Goal: Information Seeking & Learning: Find specific fact

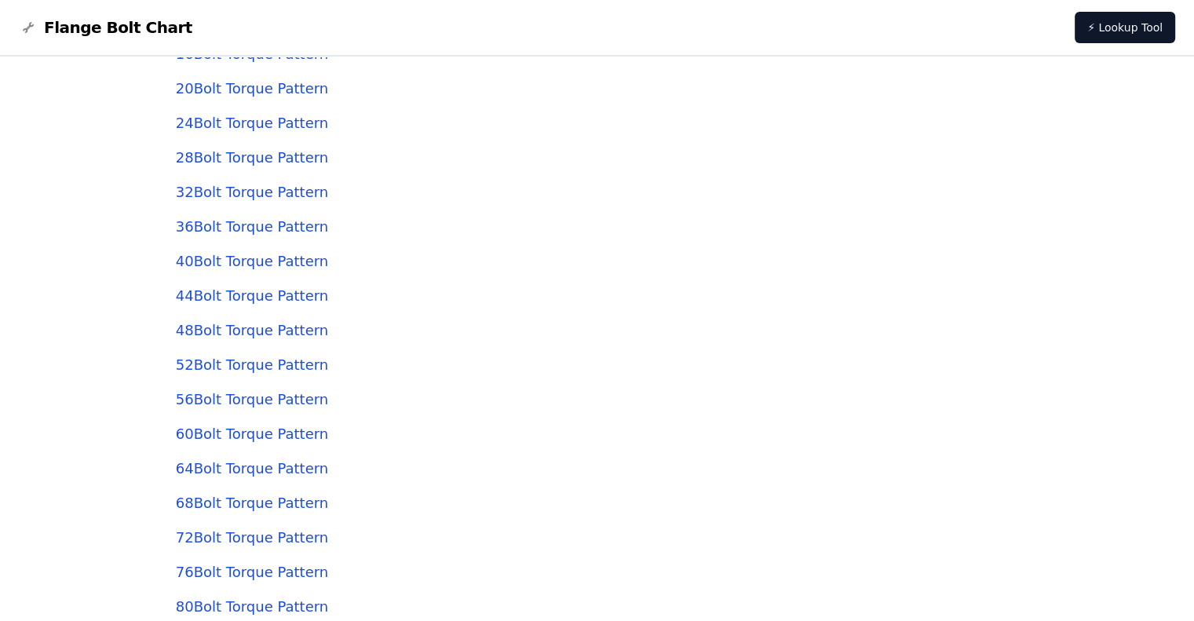
scroll to position [4486, 0]
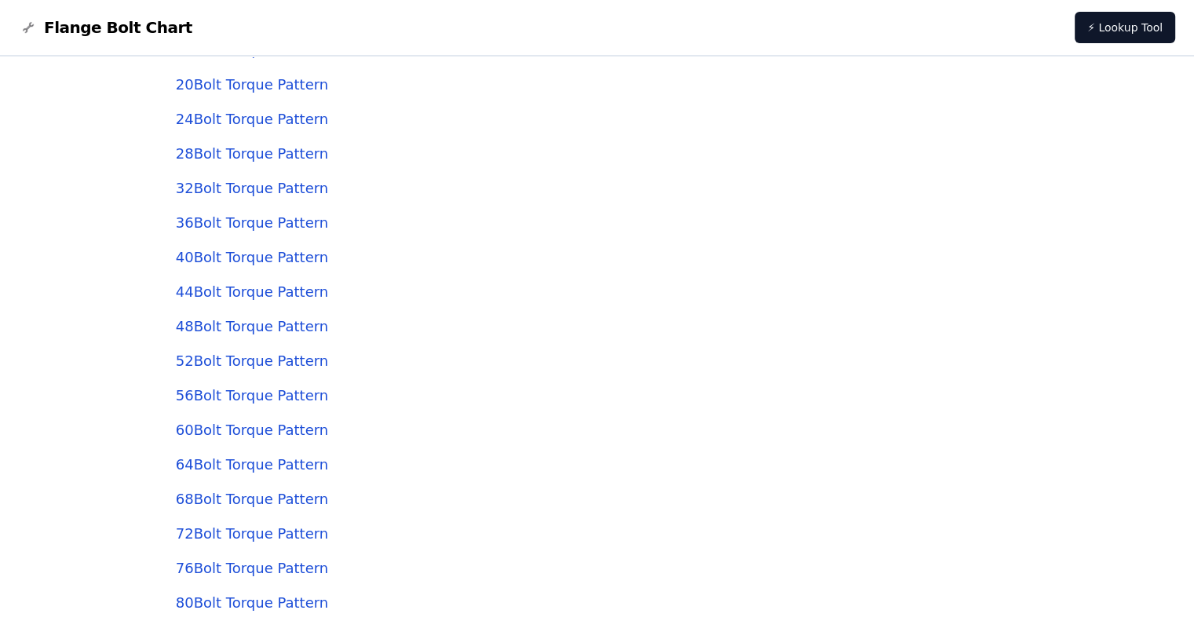
click at [245, 289] on link "44 Bolt Torque Pattern" at bounding box center [252, 291] width 152 height 16
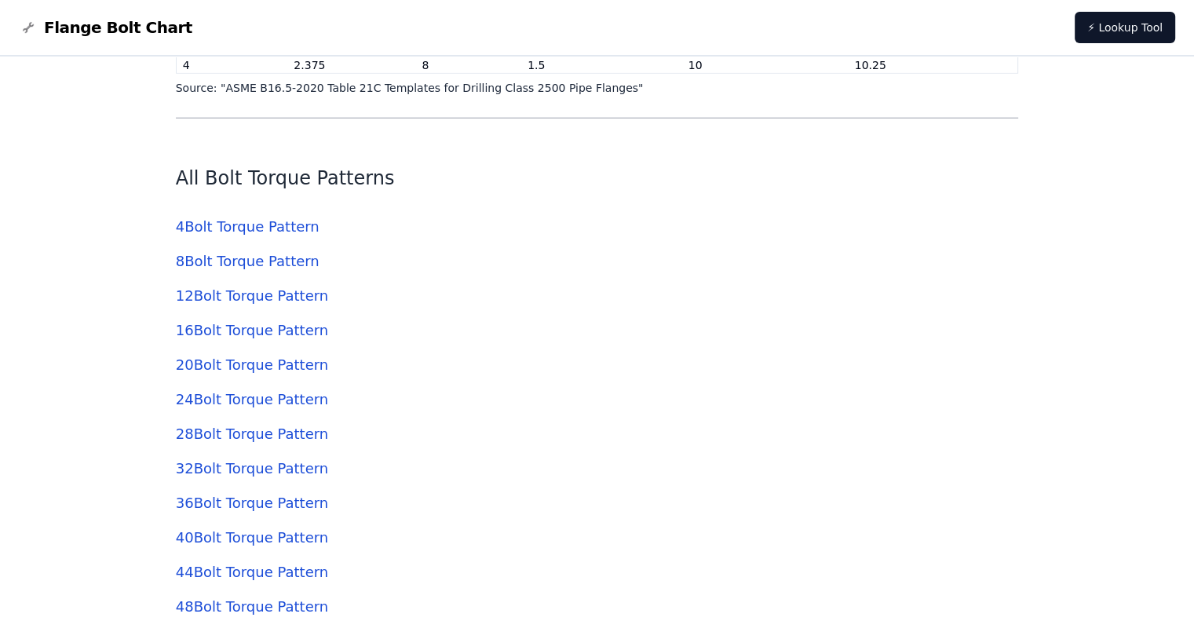
scroll to position [4205, 0]
click at [219, 235] on link "4 Bolt Torque Pattern" at bounding box center [248, 227] width 144 height 16
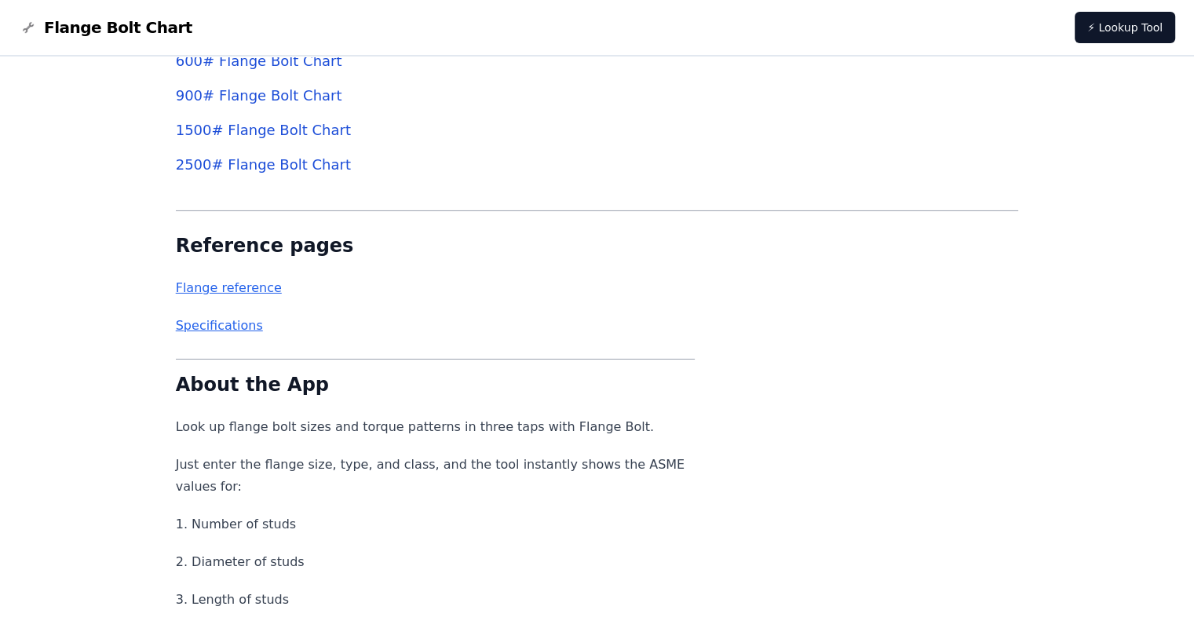
scroll to position [5356, 0]
click at [214, 292] on link "Flange reference" at bounding box center [229, 287] width 106 height 15
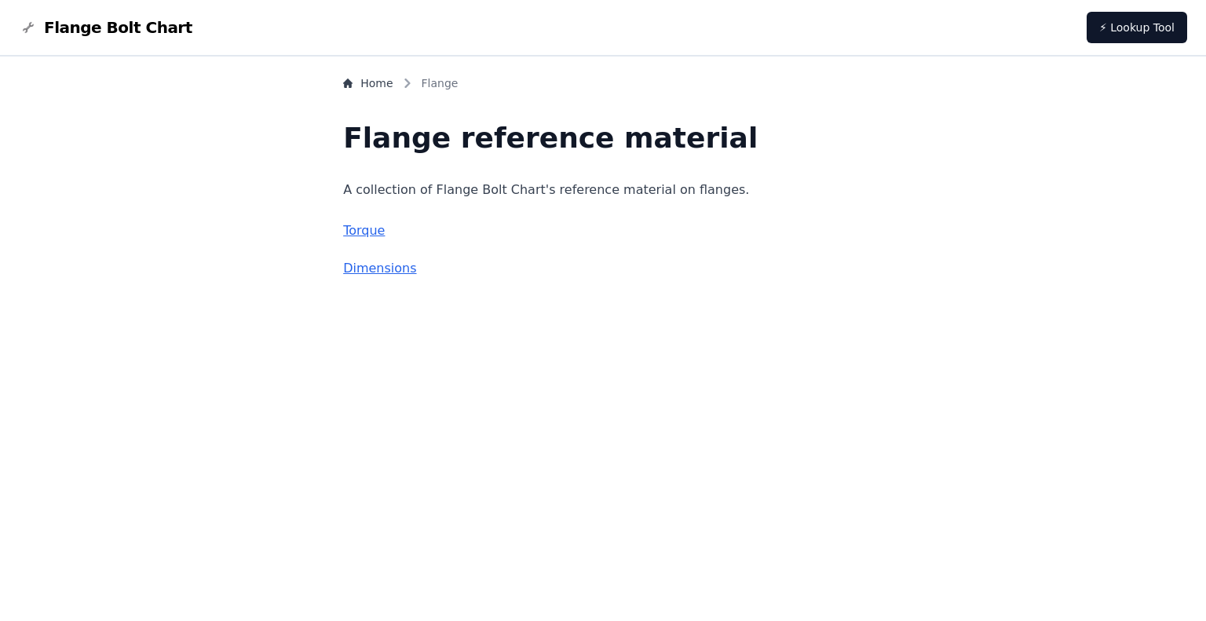
click at [385, 230] on link "Torque" at bounding box center [364, 230] width 42 height 15
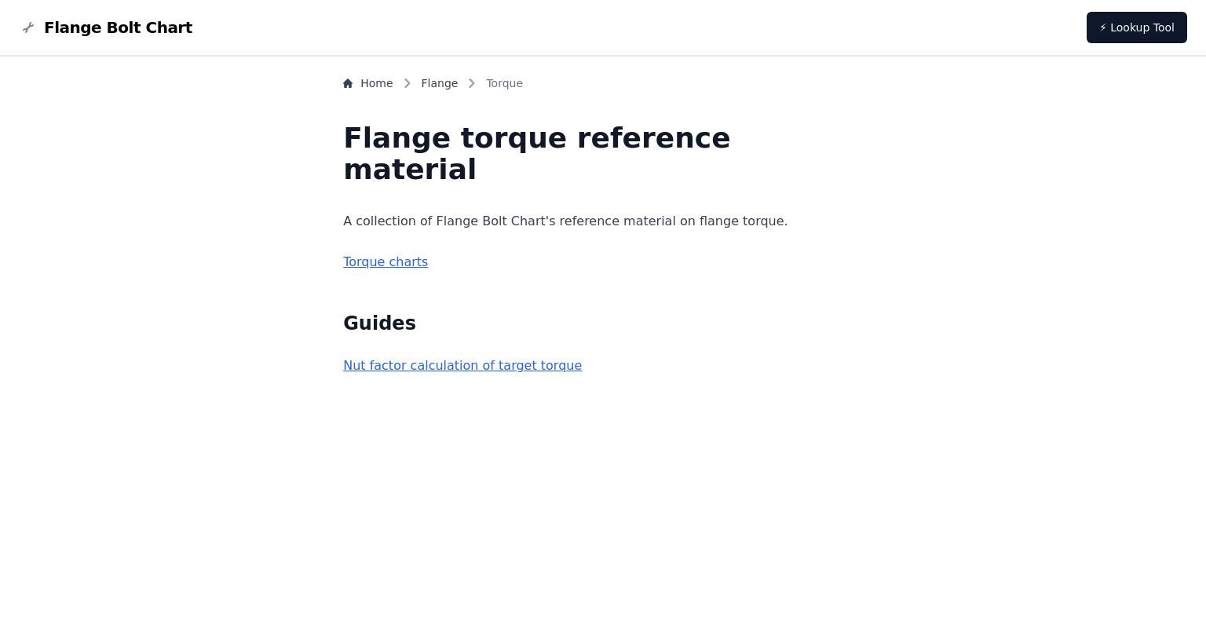
click at [411, 264] on link "Torque charts" at bounding box center [385, 261] width 85 height 15
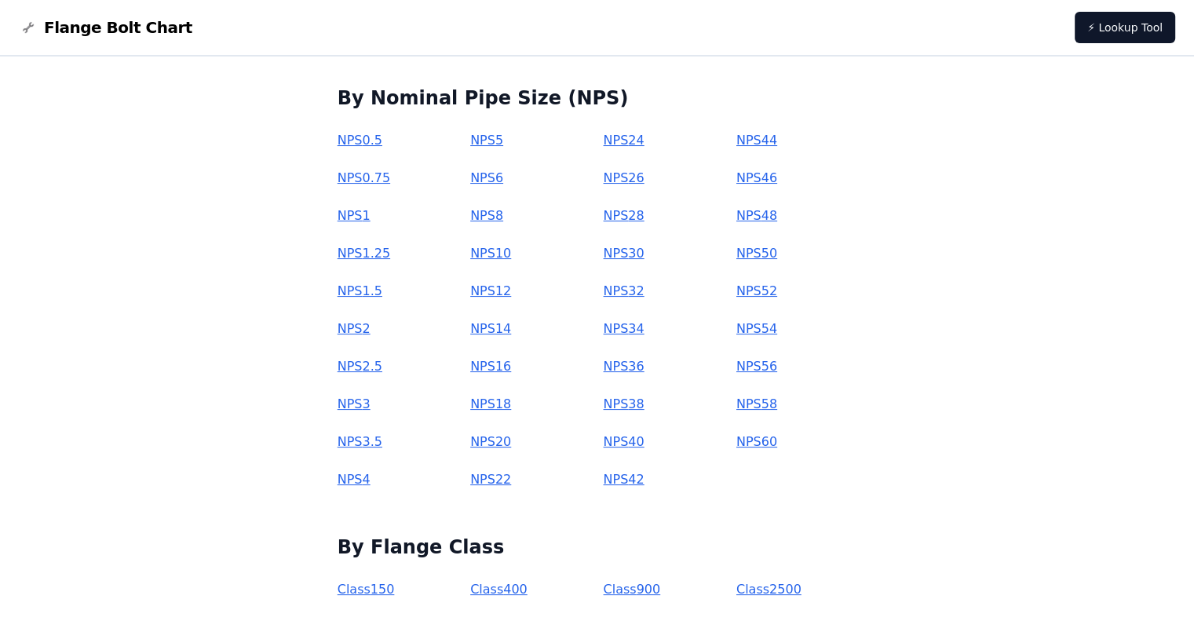
scroll to position [154, 0]
click at [371, 401] on link "NPS 3" at bounding box center [354, 403] width 33 height 15
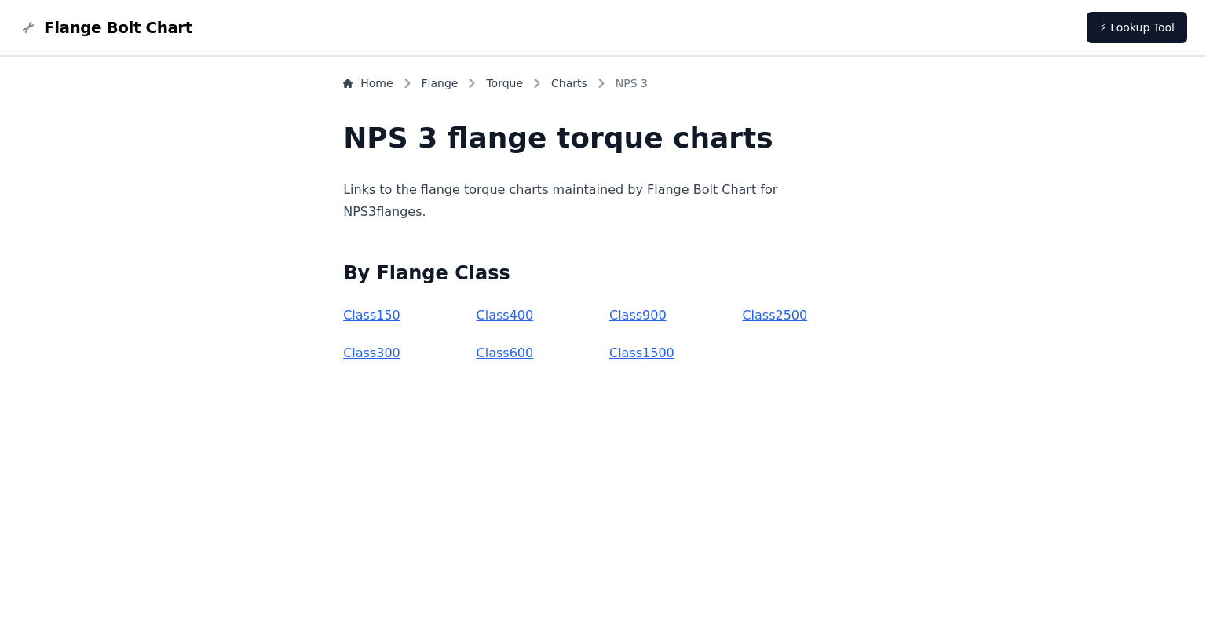
click at [400, 318] on link "Class 150" at bounding box center [371, 315] width 57 height 15
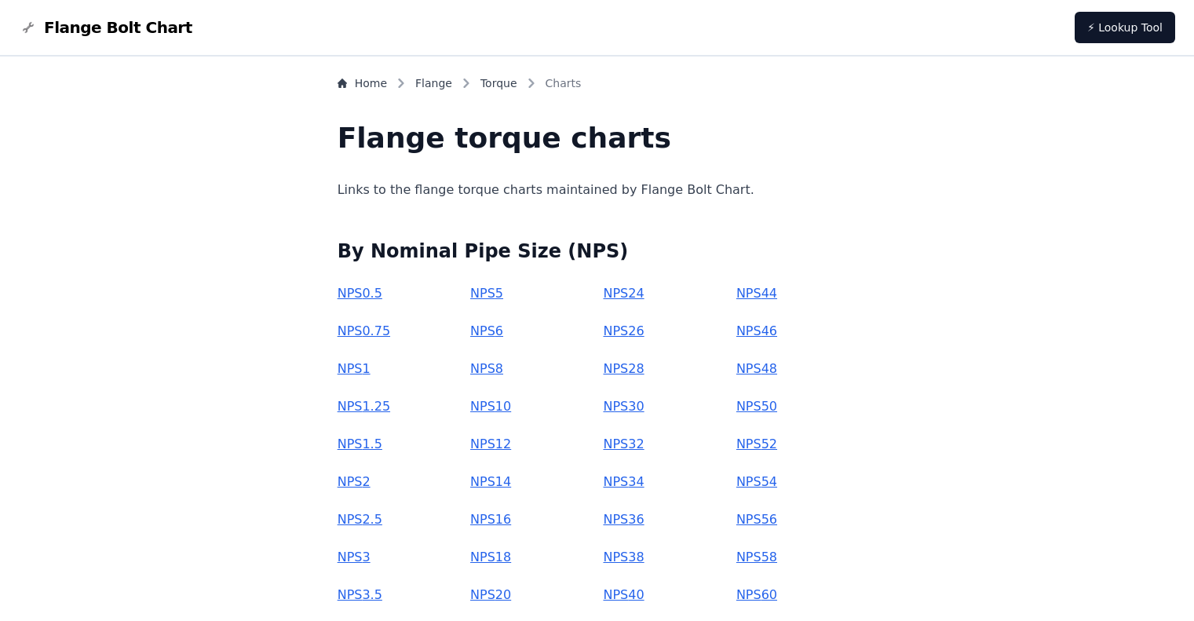
scroll to position [157, 0]
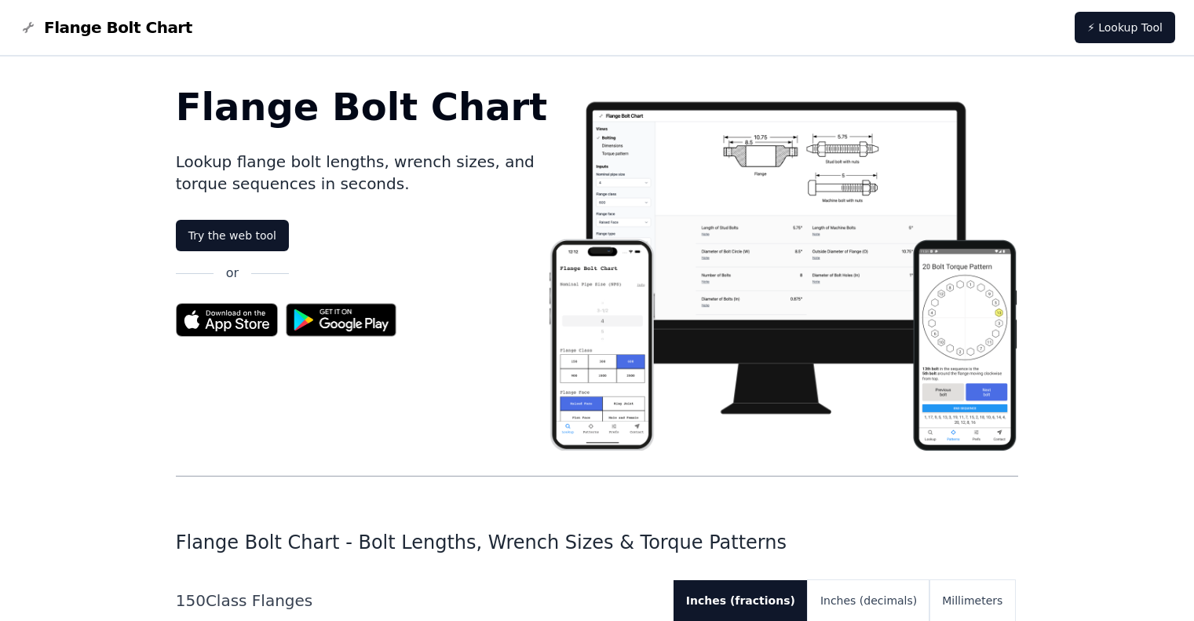
scroll to position [5356, 0]
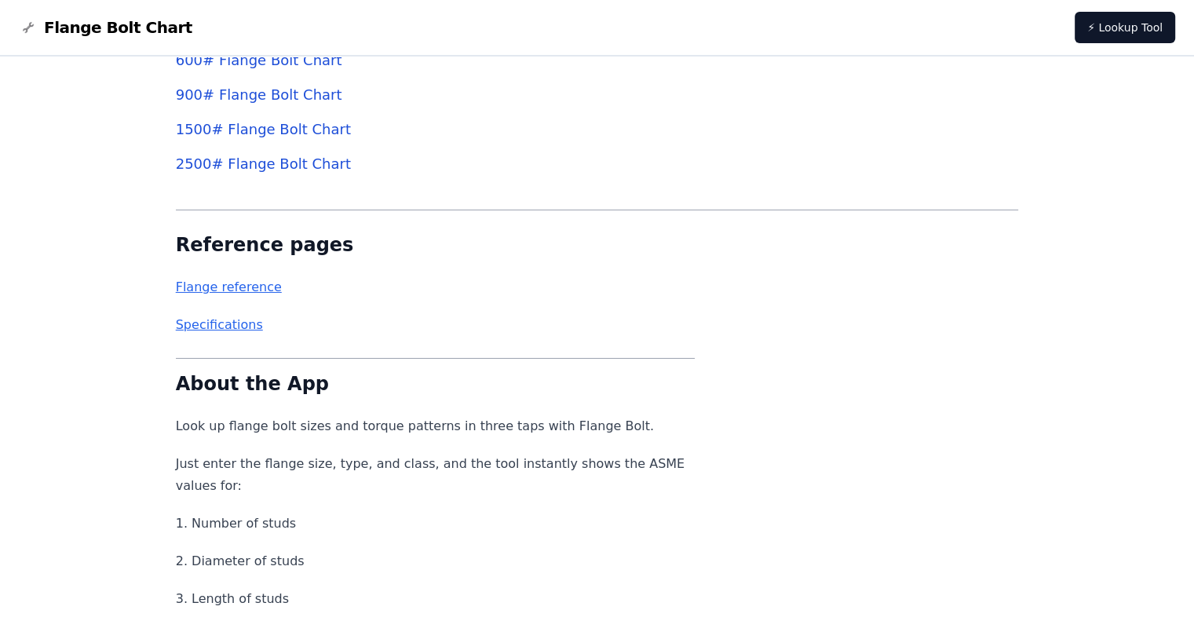
click at [217, 290] on link "Flange reference" at bounding box center [229, 287] width 106 height 15
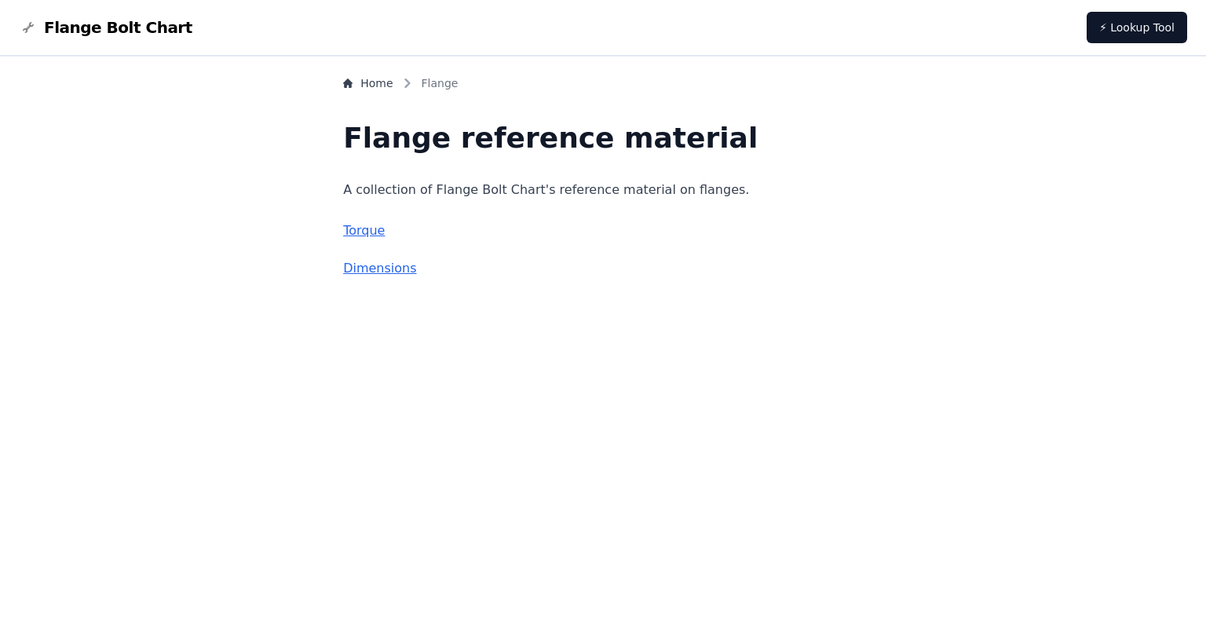
click at [385, 232] on link "Torque" at bounding box center [364, 230] width 42 height 15
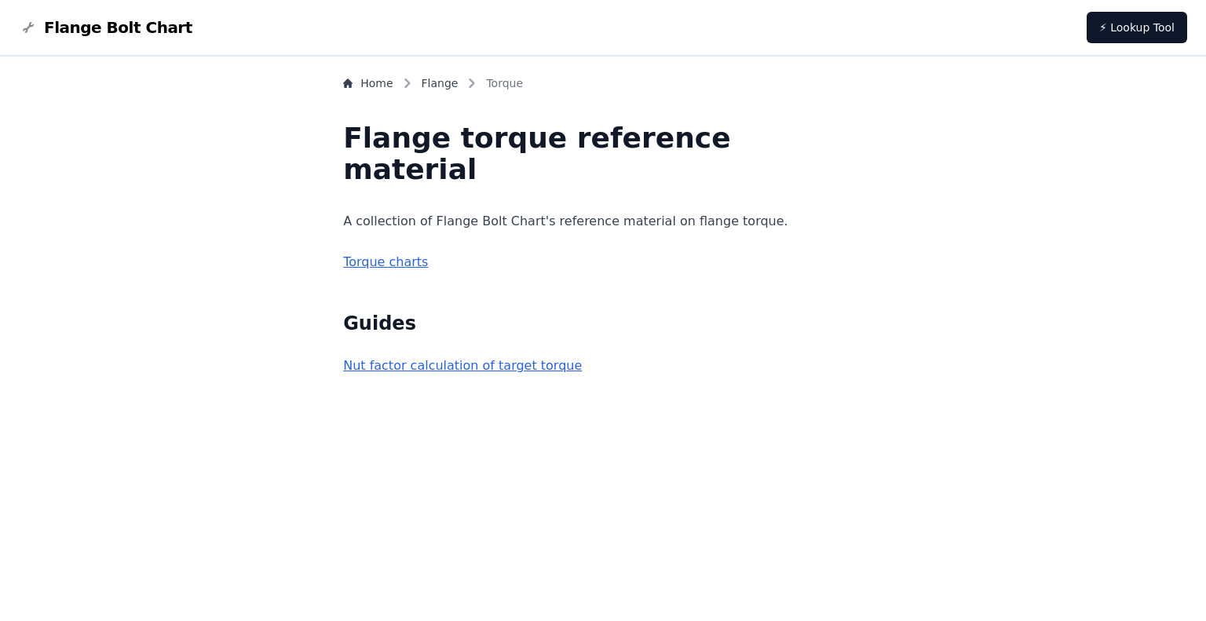
click at [393, 265] on link "Torque charts" at bounding box center [385, 261] width 85 height 15
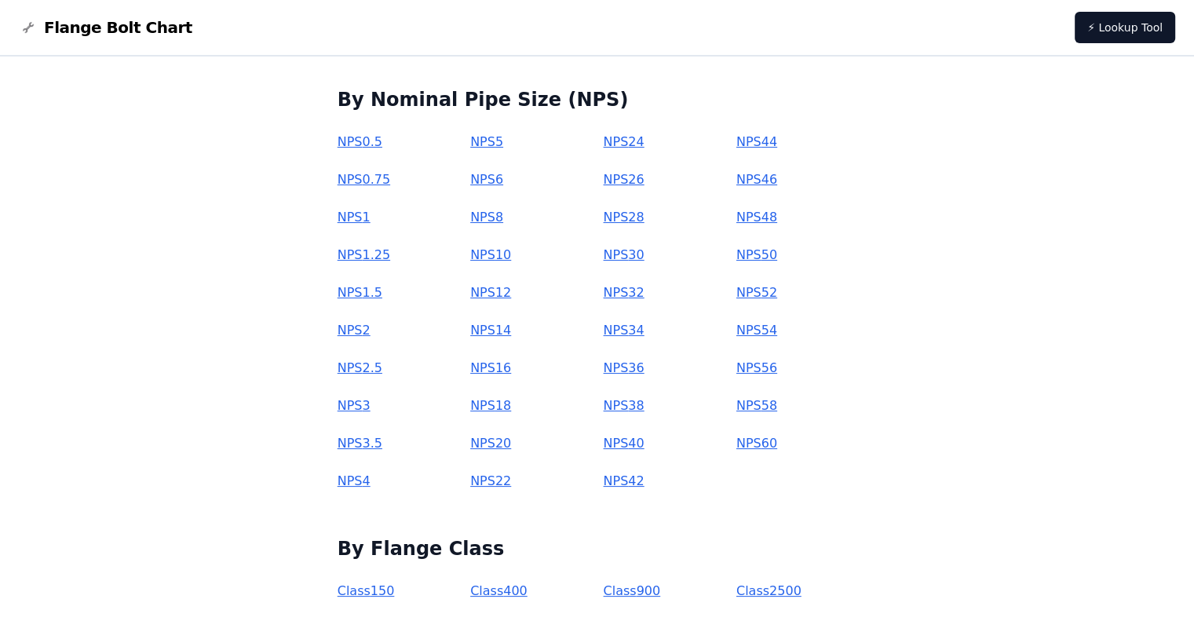
scroll to position [154, 0]
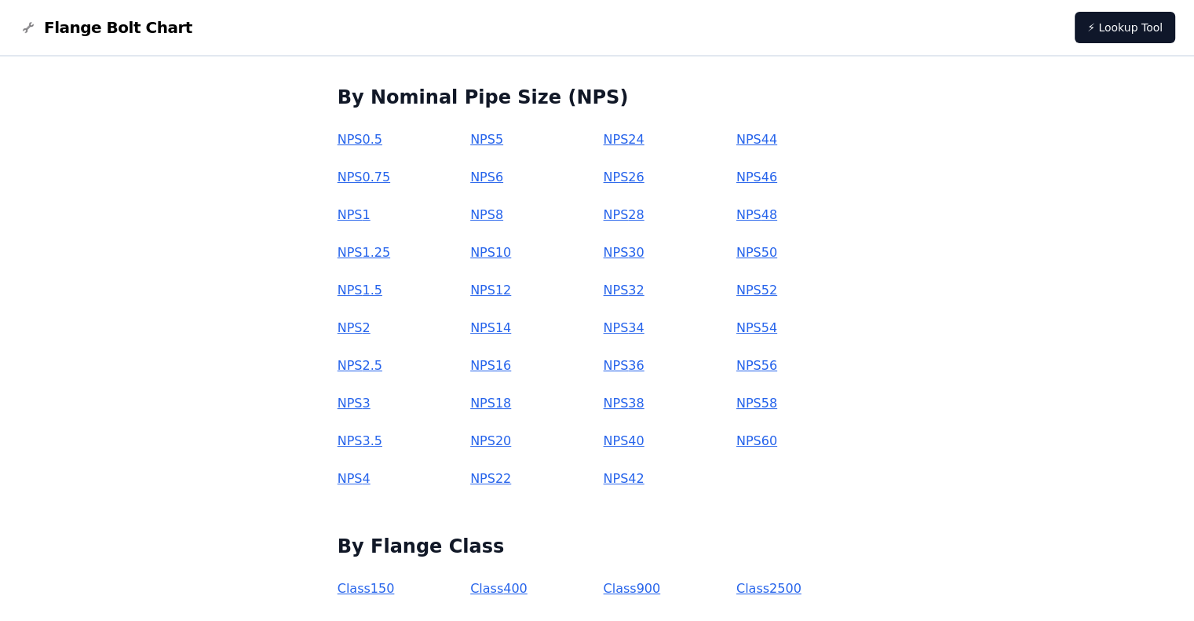
click at [623, 484] on link "NPS 42" at bounding box center [623, 478] width 41 height 15
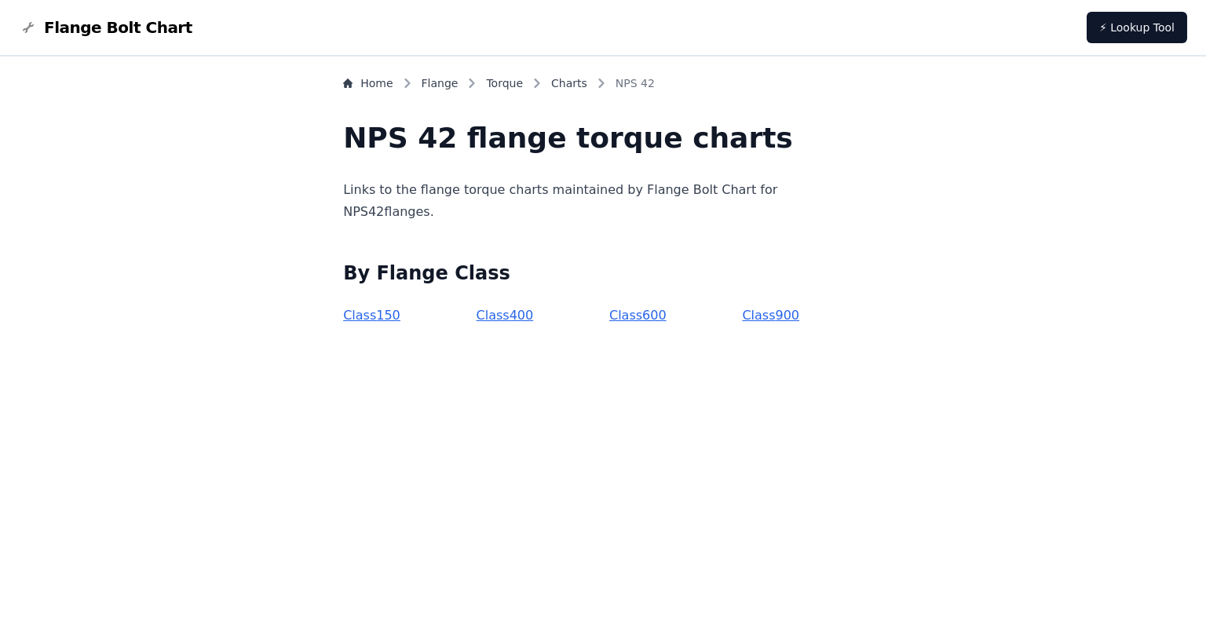
click at [400, 321] on link "Class 150" at bounding box center [371, 315] width 57 height 15
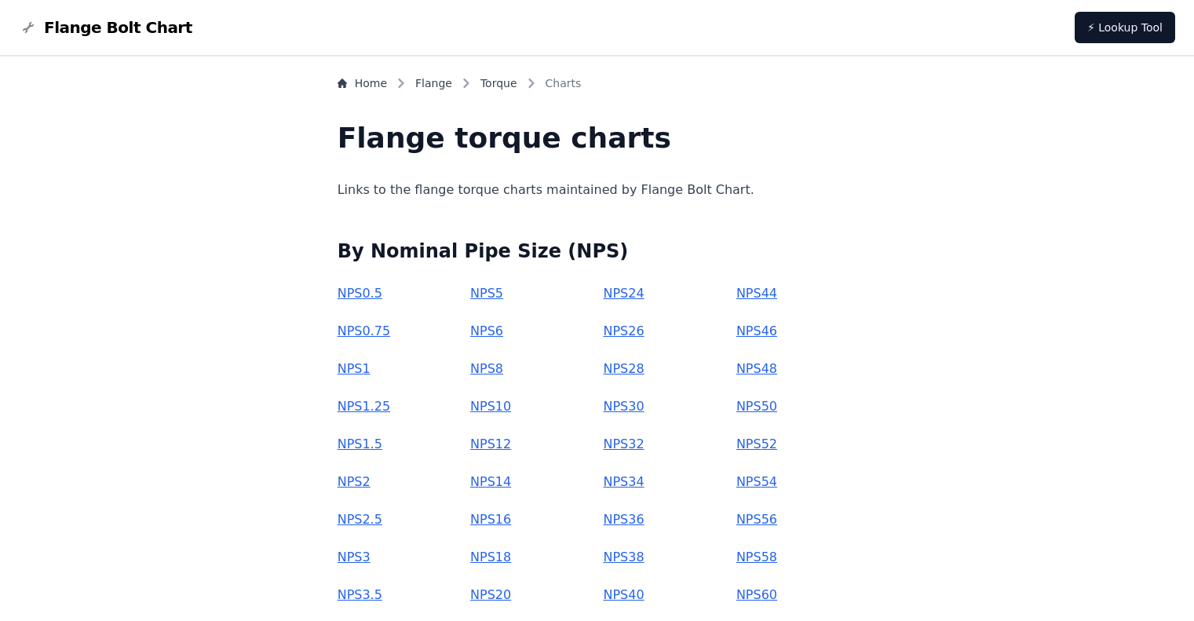
scroll to position [157, 0]
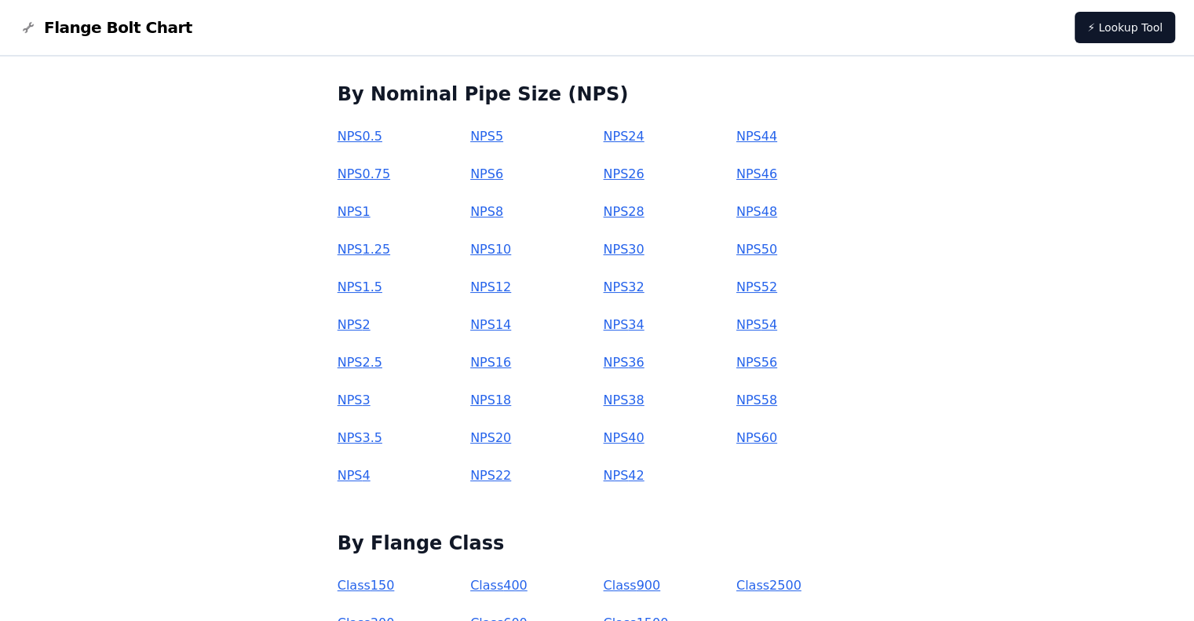
click at [737, 443] on link "NPS 60" at bounding box center [757, 437] width 41 height 15
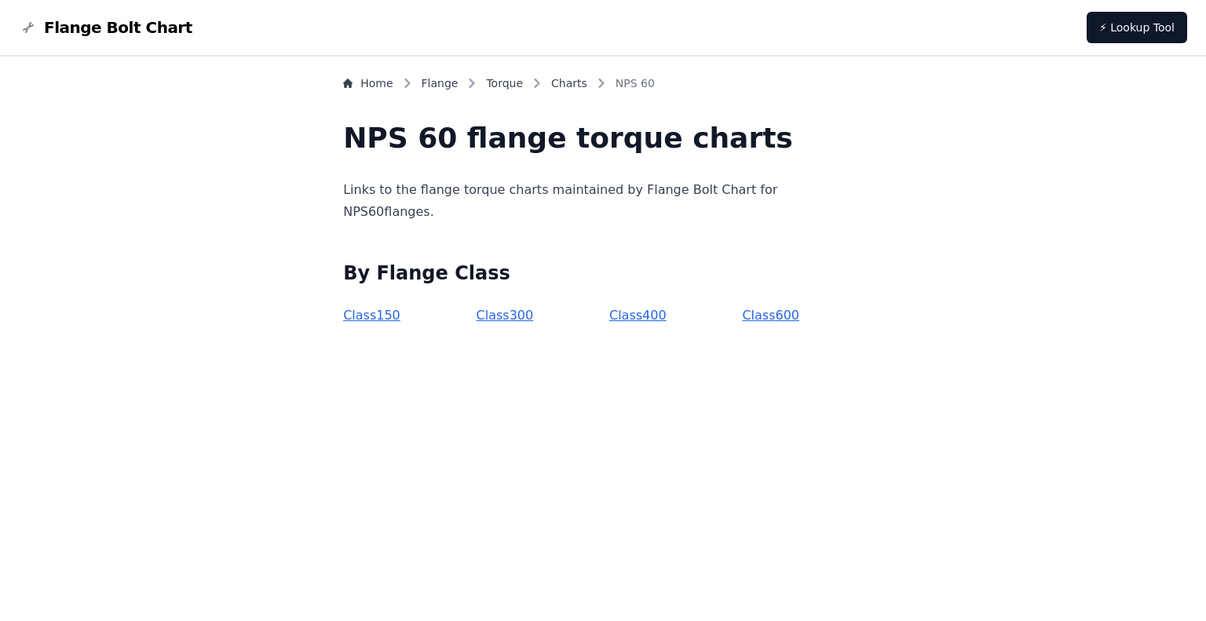
click at [743, 312] on link "Class 600" at bounding box center [770, 315] width 57 height 15
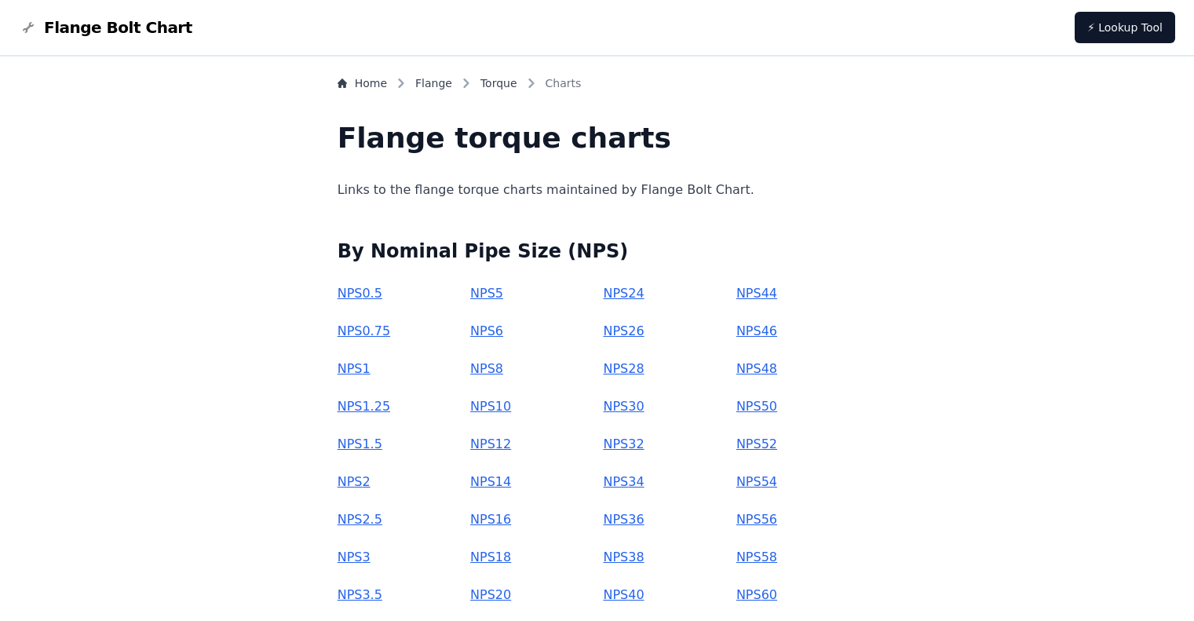
scroll to position [157, 0]
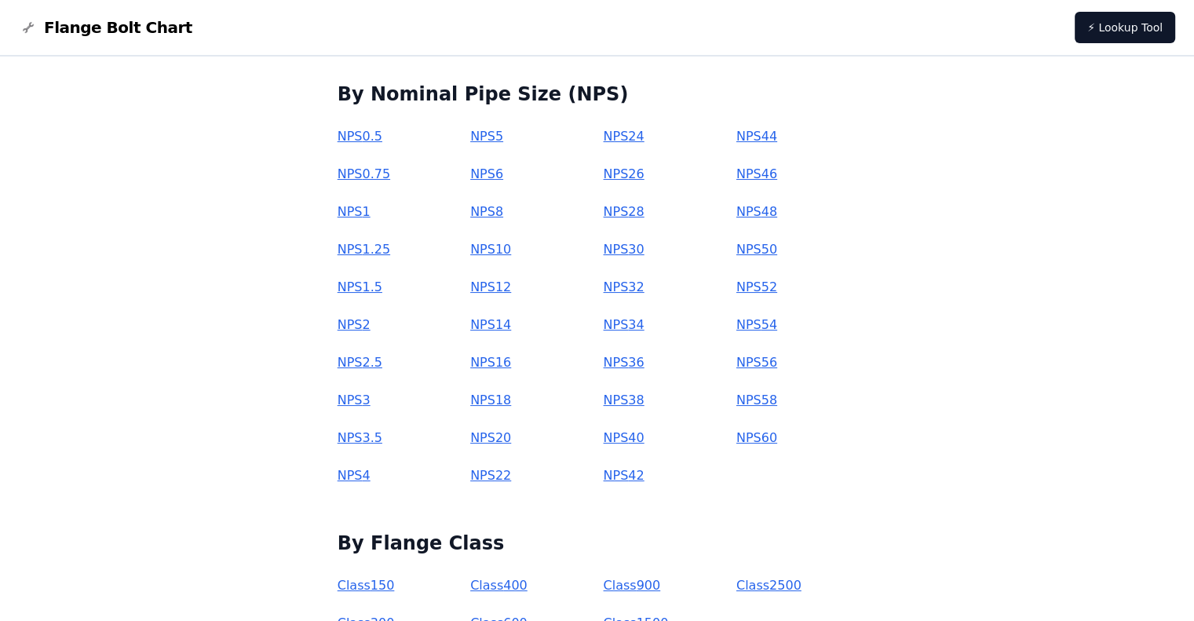
click at [371, 402] on link "NPS 3" at bounding box center [354, 400] width 33 height 15
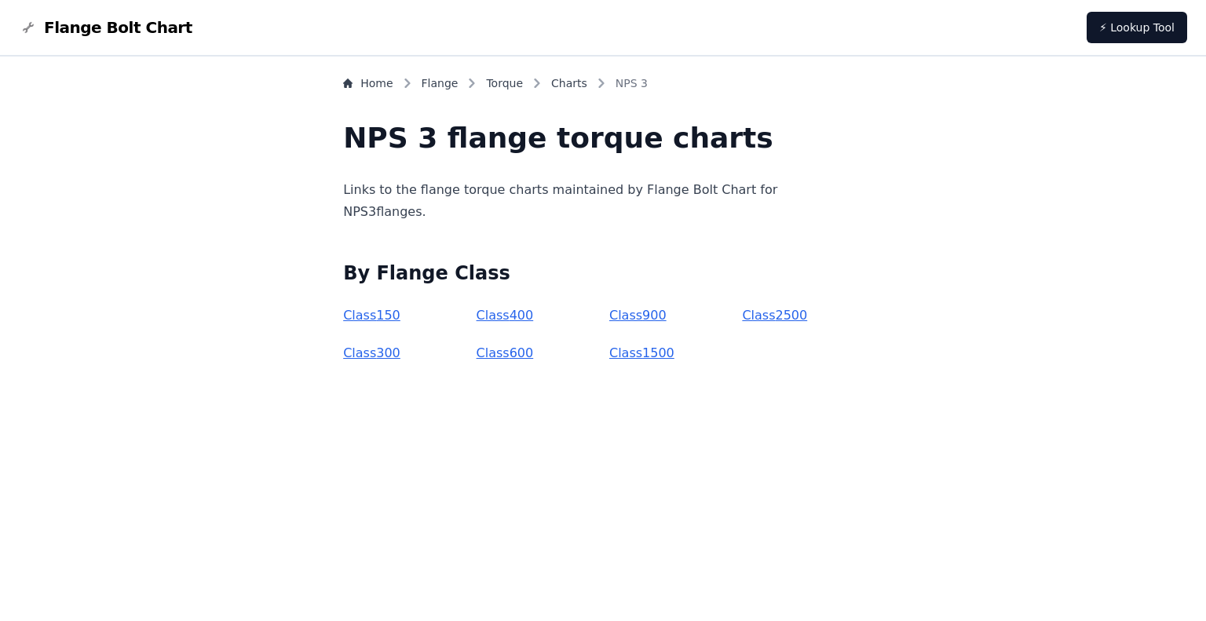
click at [400, 316] on link "Class 150" at bounding box center [371, 315] width 57 height 15
